Goal: Transaction & Acquisition: Purchase product/service

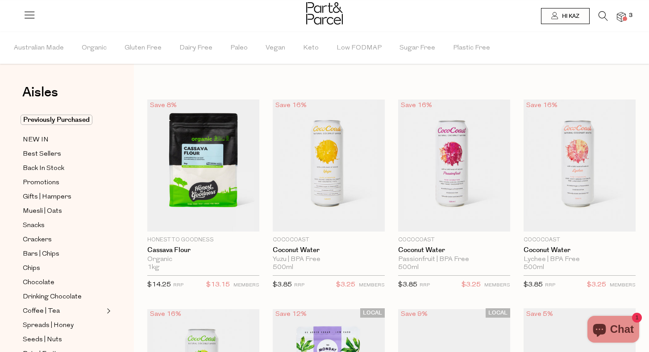
click at [623, 18] on span at bounding box center [625, 19] width 4 height 4
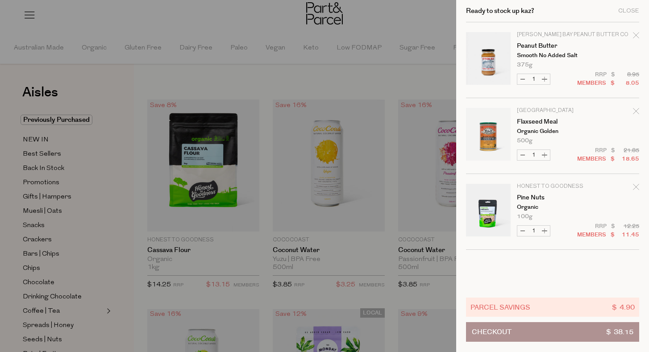
click at [522, 154] on button "Decrease Flaxseed Meal" at bounding box center [522, 155] width 11 height 10
type input "0"
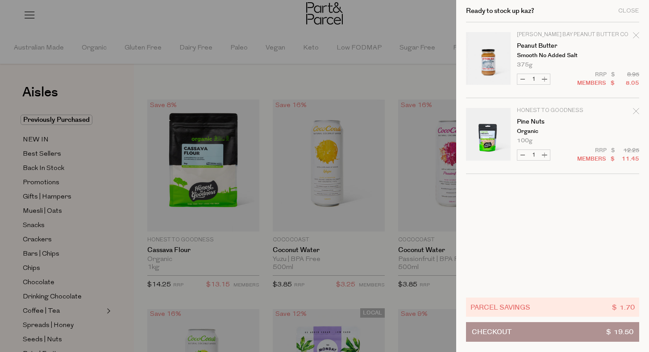
click at [493, 131] on link "Your cart" at bounding box center [488, 136] width 45 height 56
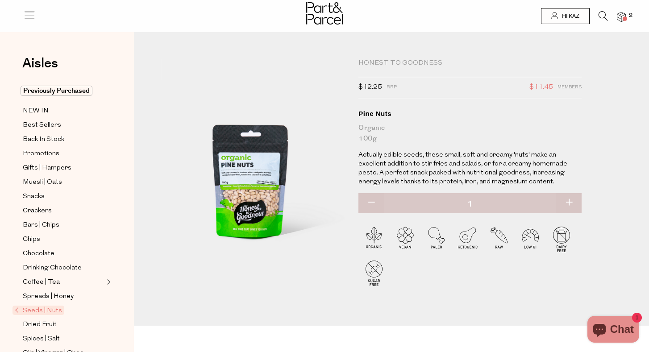
click at [627, 325] on span "Chat" at bounding box center [622, 329] width 24 height 13
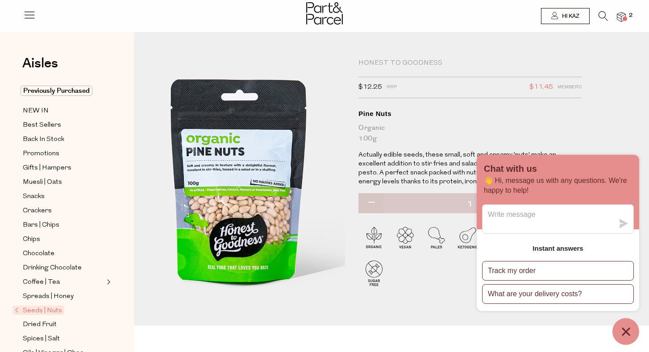
click at [265, 234] on img at bounding box center [243, 156] width 332 height 391
